Goal: Transaction & Acquisition: Purchase product/service

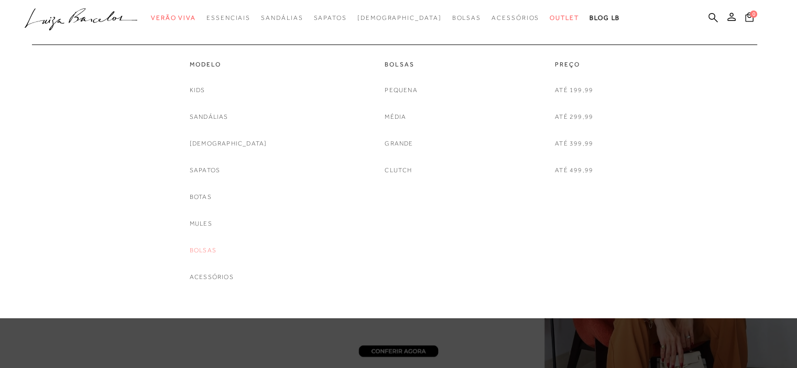
click at [216, 252] on link "Bolsas" at bounding box center [203, 250] width 27 height 11
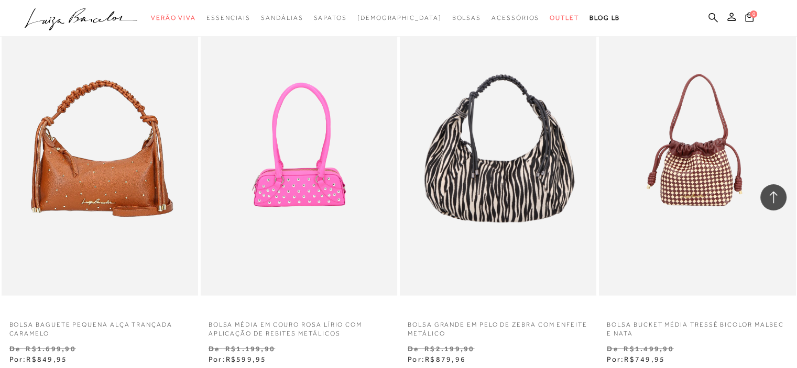
scroll to position [2095, 0]
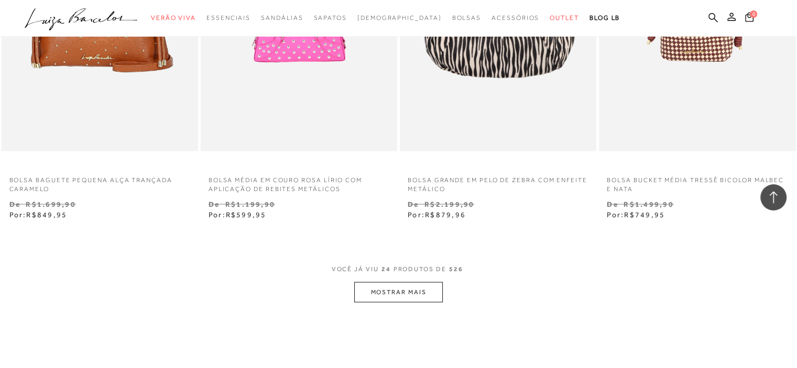
click at [402, 299] on button "MOSTRAR MAIS" at bounding box center [398, 292] width 88 height 20
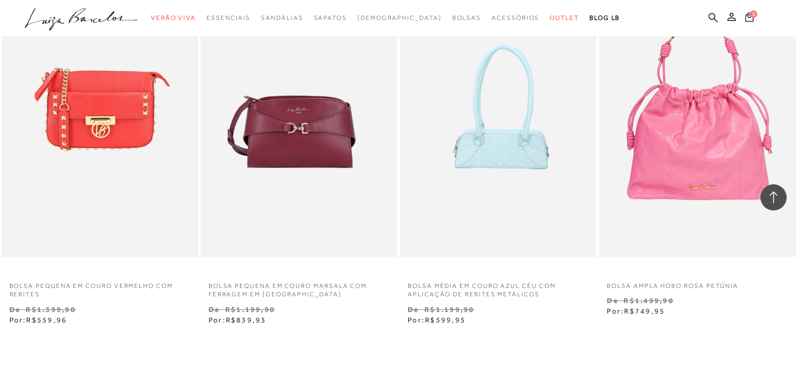
scroll to position [4347, 0]
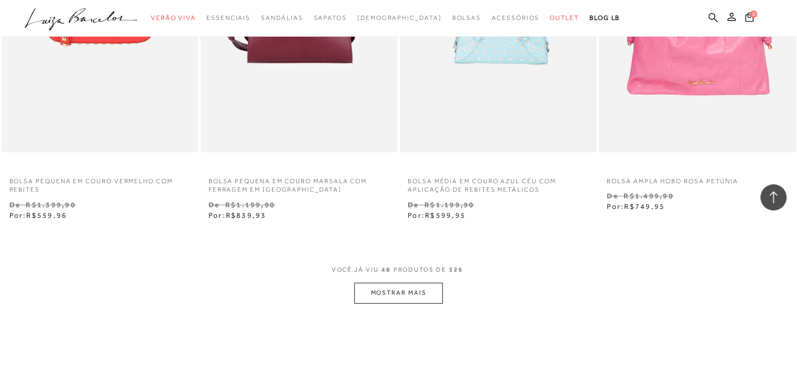
click at [402, 299] on button "MOSTRAR MAIS" at bounding box center [398, 293] width 88 height 20
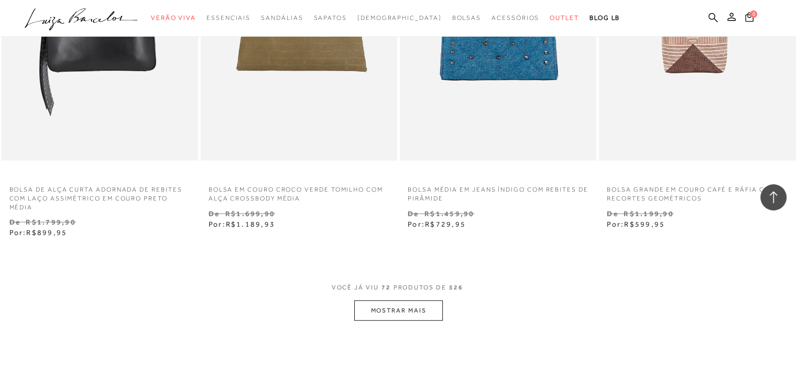
scroll to position [6599, 0]
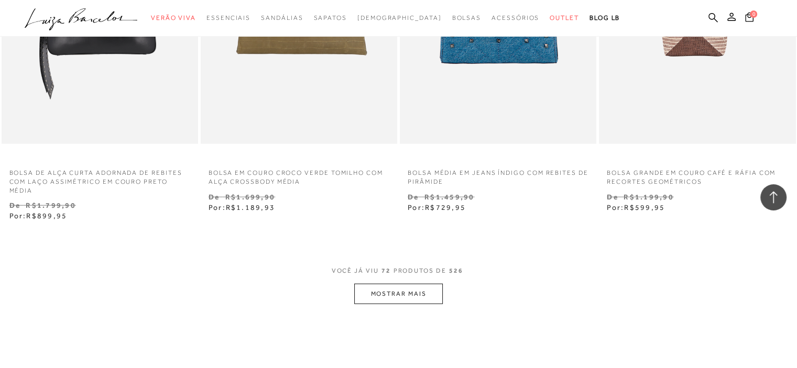
click at [366, 297] on button "MOSTRAR MAIS" at bounding box center [398, 294] width 88 height 20
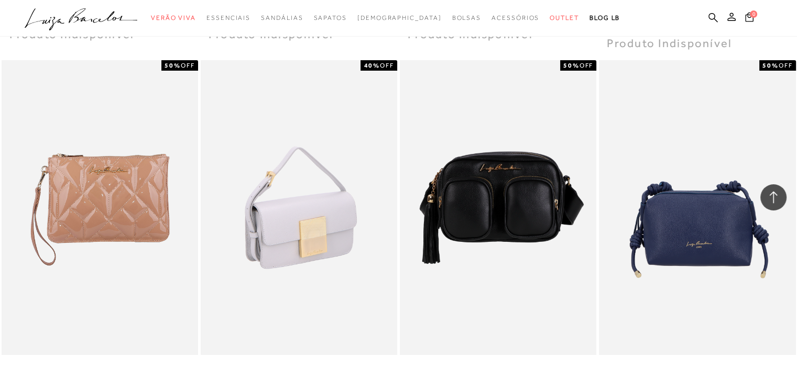
scroll to position [7856, 0]
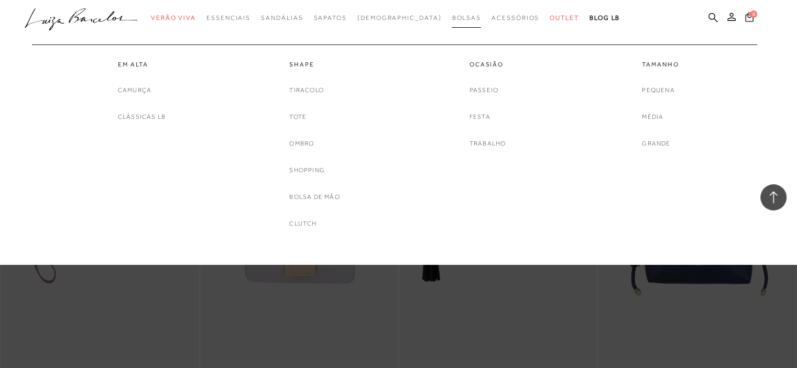
click at [451, 17] on span "Bolsas" at bounding box center [465, 17] width 29 height 7
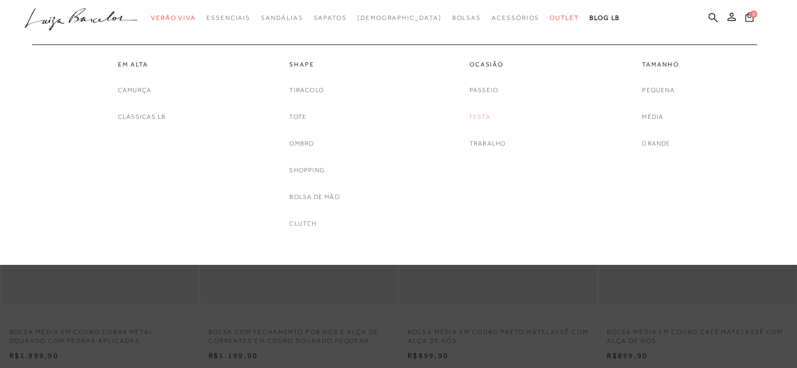
scroll to position [105, 0]
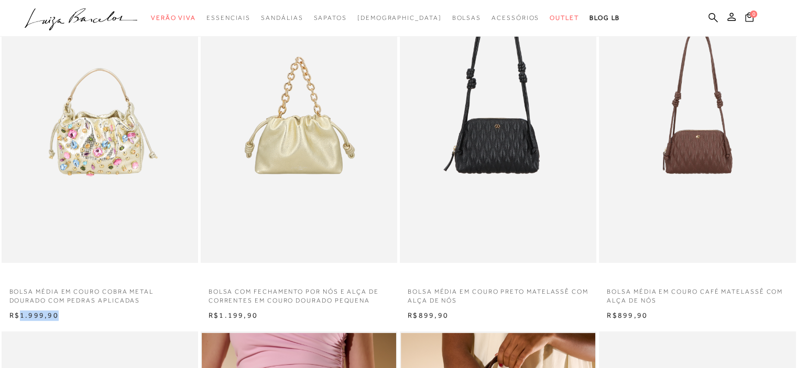
drag, startPoint x: 18, startPoint y: 313, endPoint x: 67, endPoint y: 313, distance: 48.2
click at [67, 313] on div "R$1.999,90" at bounding box center [100, 316] width 196 height 10
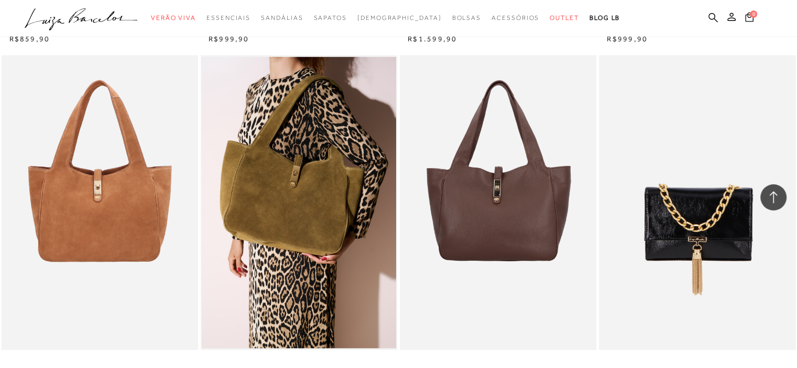
scroll to position [2147, 0]
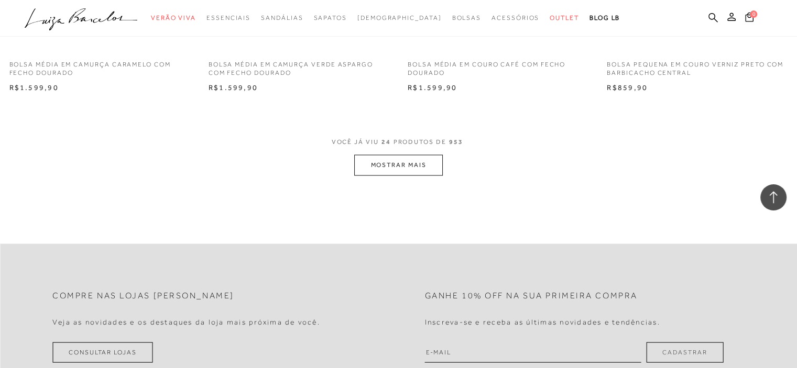
click at [418, 161] on button "MOSTRAR MAIS" at bounding box center [398, 165] width 88 height 20
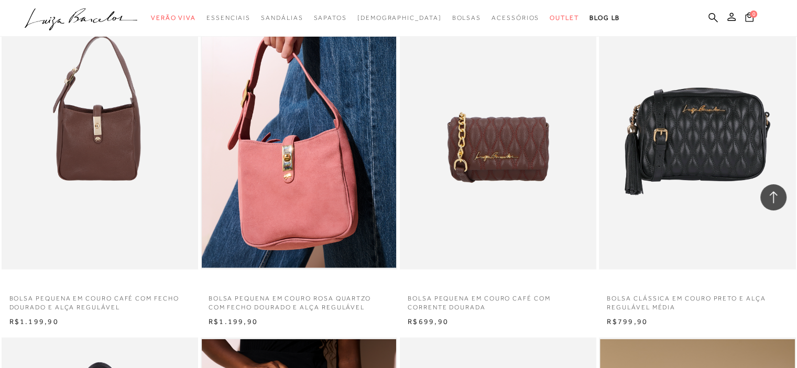
scroll to position [2305, 0]
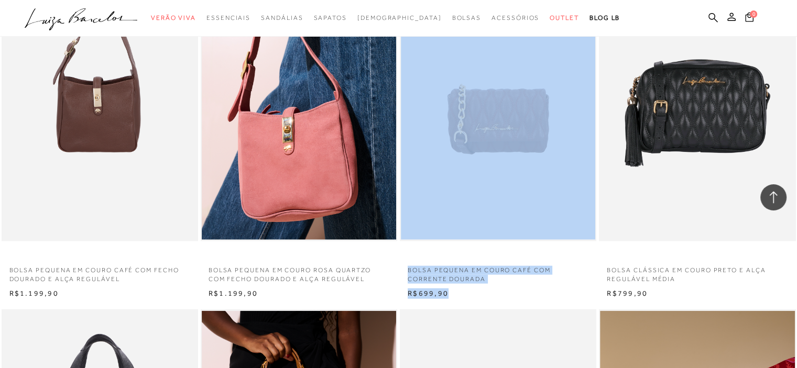
drag, startPoint x: 396, startPoint y: 289, endPoint x: 450, endPoint y: 289, distance: 53.9
click at [450, 289] on div "BOLSA PEQUENA EM COURO CAFÉ COM FECHO DOURADO E ALÇA REGULÁVEL N R$1.199,90" at bounding box center [398, 122] width 797 height 355
click at [487, 289] on div "R$699,90" at bounding box center [498, 294] width 196 height 10
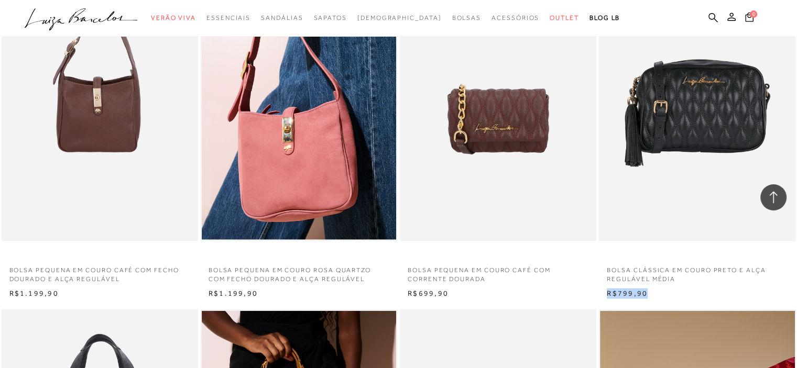
drag, startPoint x: 597, startPoint y: 297, endPoint x: 655, endPoint y: 296, distance: 58.1
click at [655, 296] on div "BOLSA CLÁSSICA EM COURO PRETO E ALÇA REGULÁVEL MÉDIA N R$799,90" at bounding box center [697, 122] width 199 height 355
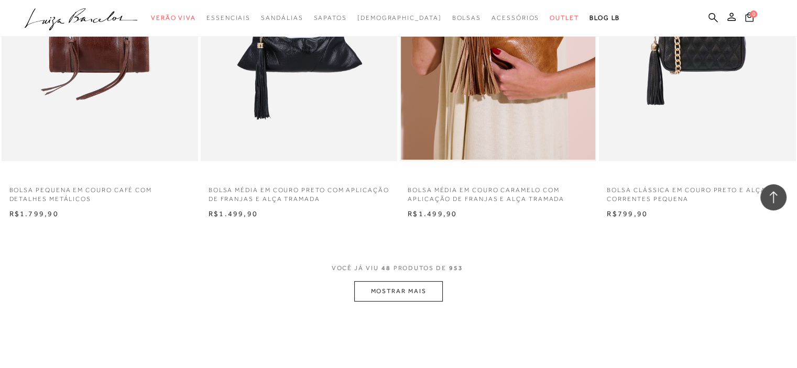
scroll to position [4242, 0]
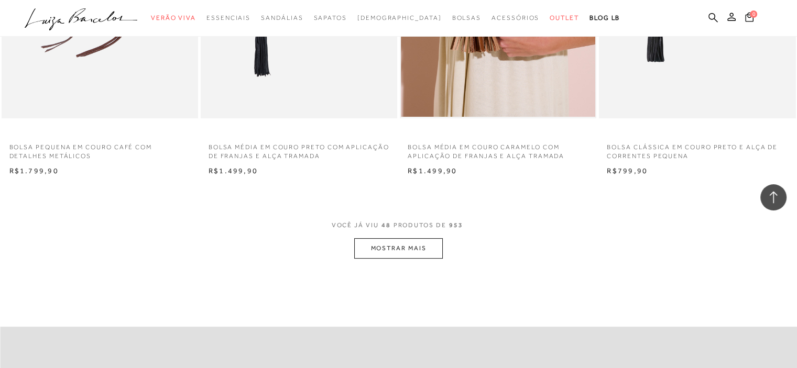
click at [404, 248] on button "MOSTRAR MAIS" at bounding box center [398, 248] width 88 height 20
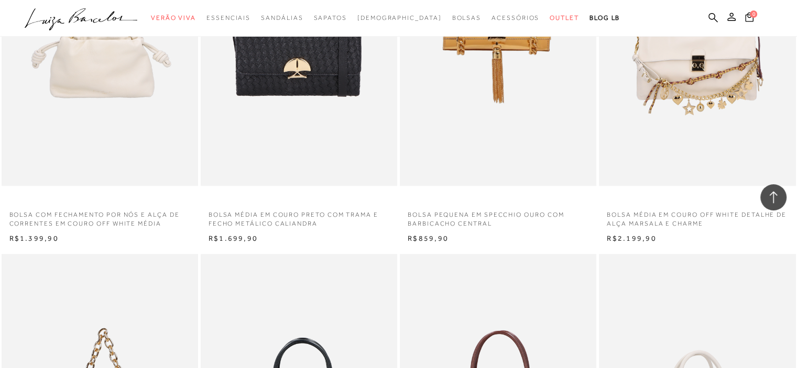
scroll to position [4557, 0]
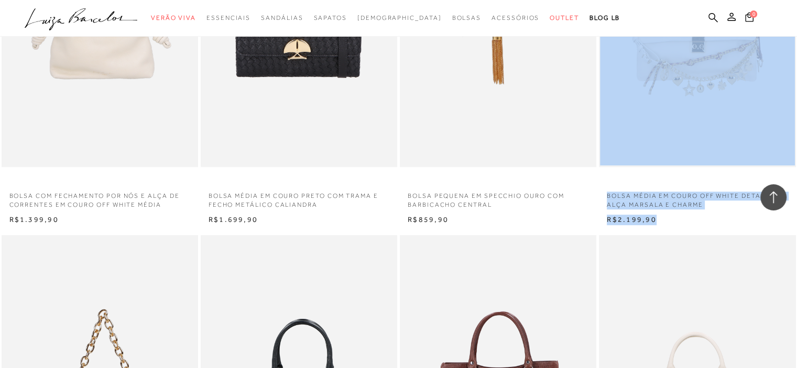
drag, startPoint x: 675, startPoint y: 215, endPoint x: 549, endPoint y: 218, distance: 125.7
click at [552, 218] on div "BOLSA COM FECHAMENTO POR NÓS E ALÇA DE CORRENTES EM COURO OFF WHITE MÉDIA N" at bounding box center [398, 48] width 797 height 355
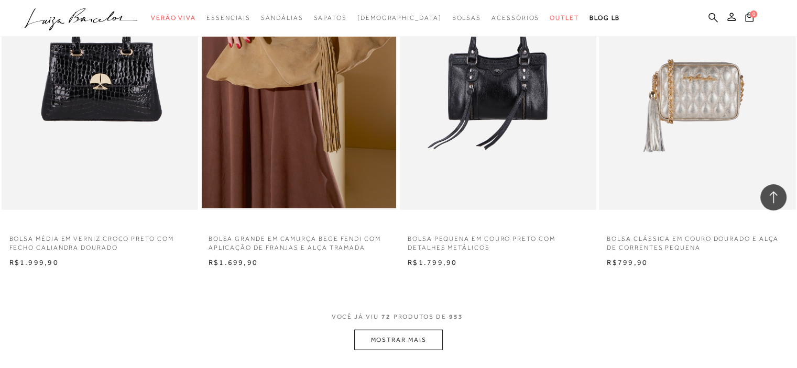
scroll to position [6390, 0]
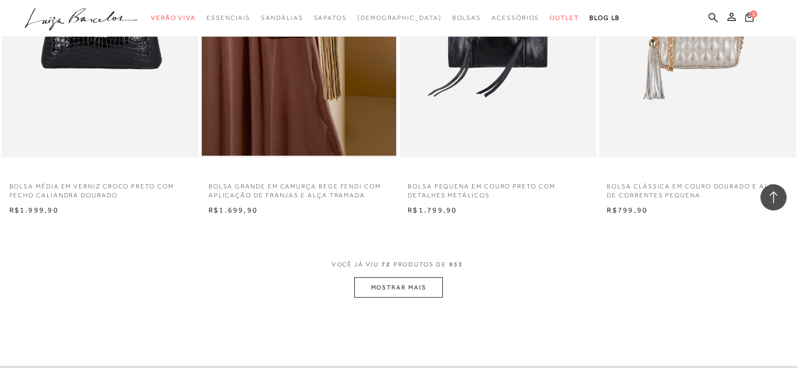
click at [383, 291] on button "MOSTRAR MAIS" at bounding box center [398, 288] width 88 height 20
